Goal: Transaction & Acquisition: Purchase product/service

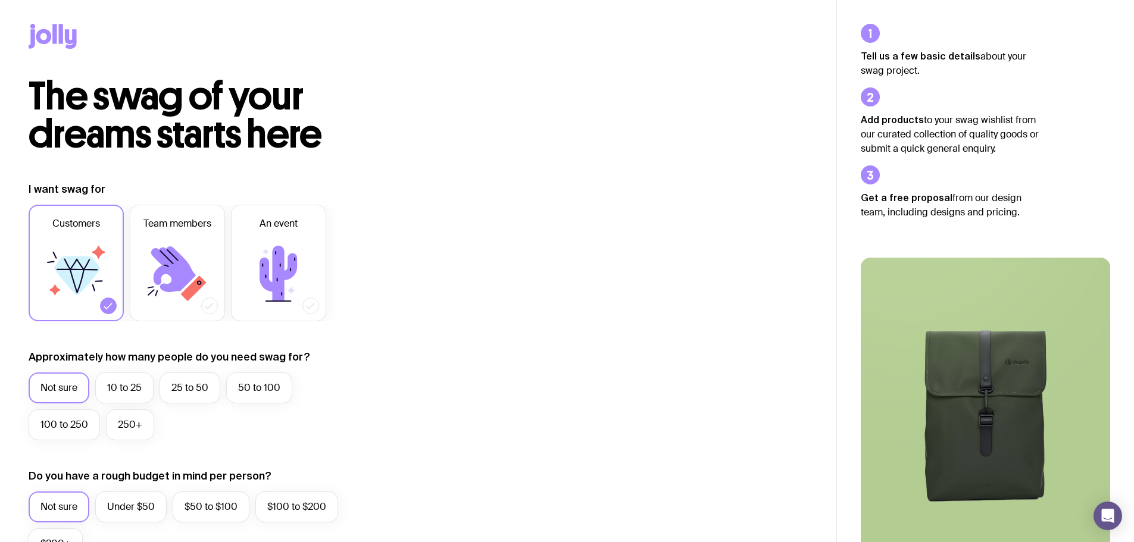
click at [55, 33] on icon at bounding box center [54, 34] width 4 height 20
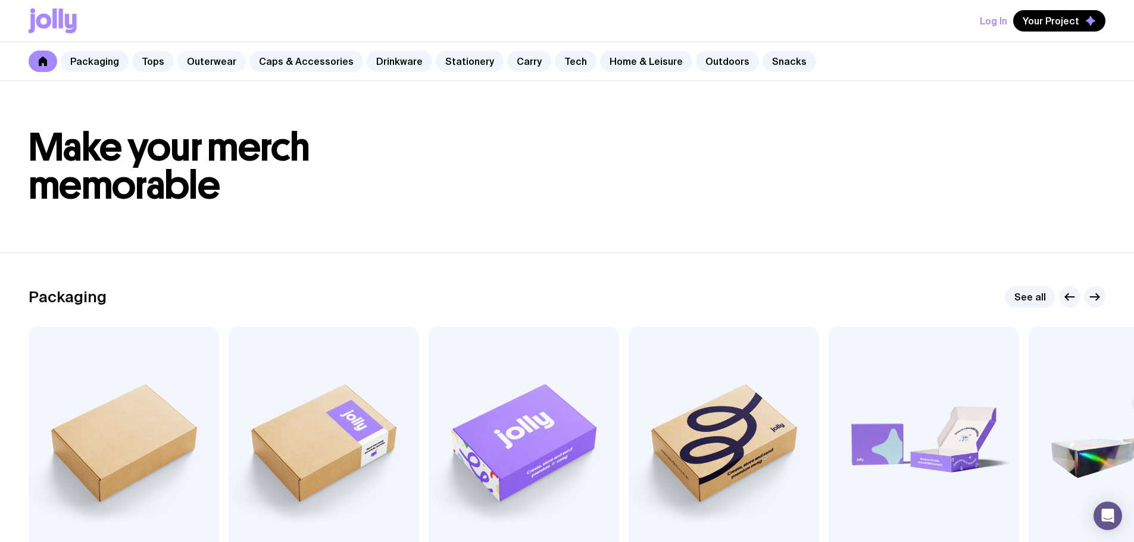
click at [216, 65] on link "Outerwear" at bounding box center [211, 61] width 68 height 21
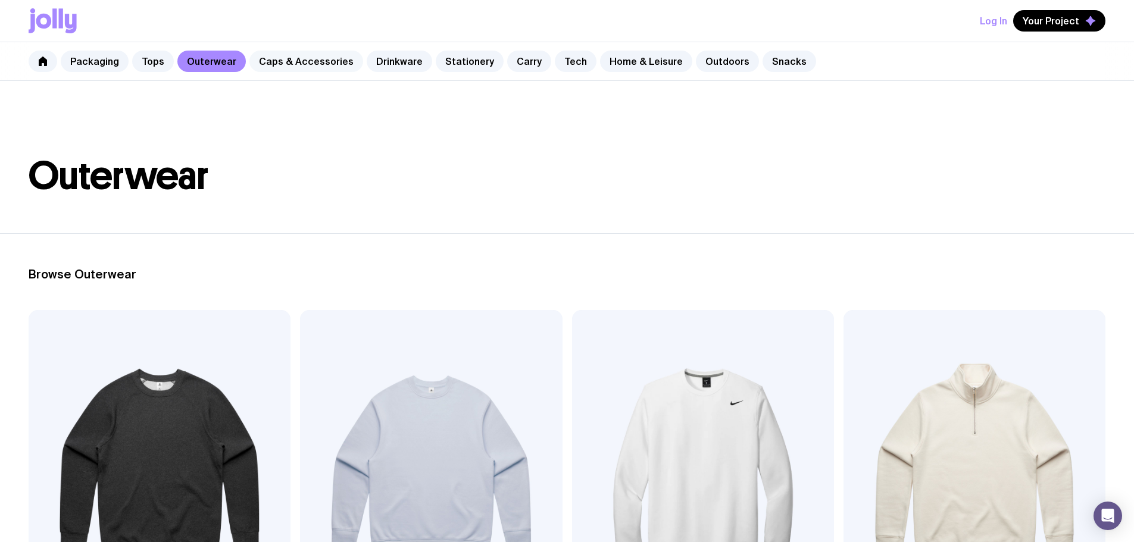
click at [267, 65] on link "Caps & Accessories" at bounding box center [306, 61] width 114 height 21
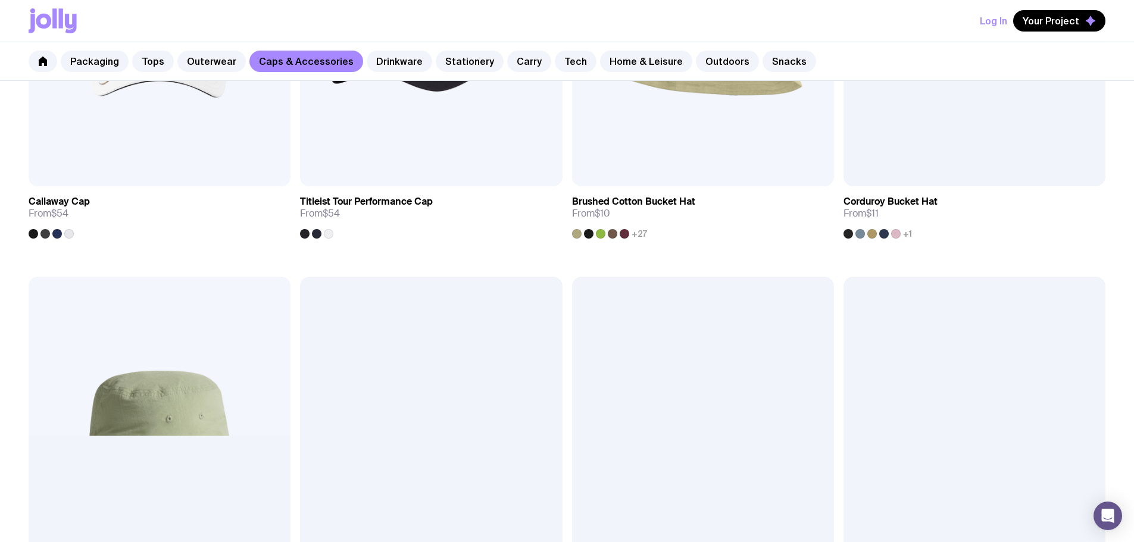
scroll to position [1250, 0]
